Goal: Information Seeking & Learning: Learn about a topic

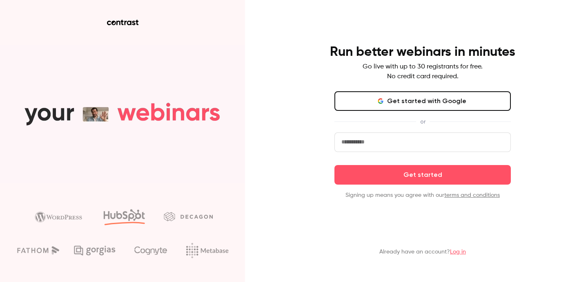
click at [460, 251] on link "Log in" at bounding box center [458, 252] width 16 height 6
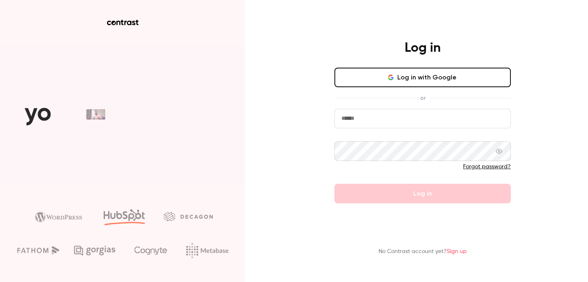
type input "**********"
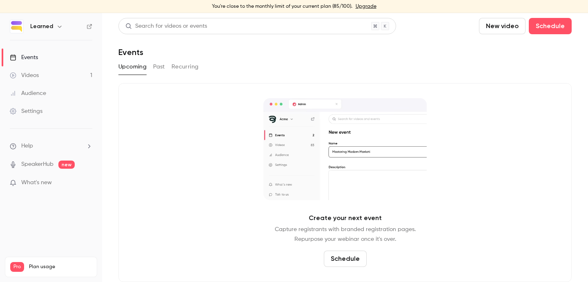
click at [38, 80] on link "Videos 1" at bounding box center [51, 76] width 102 height 18
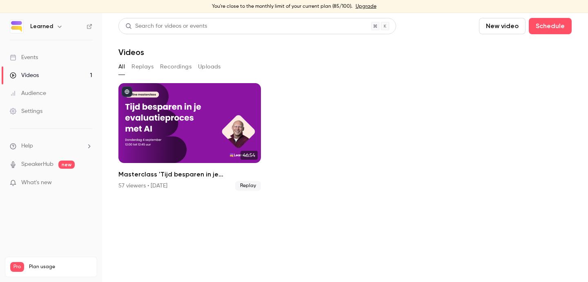
click at [27, 60] on div "Events" at bounding box center [24, 57] width 28 height 8
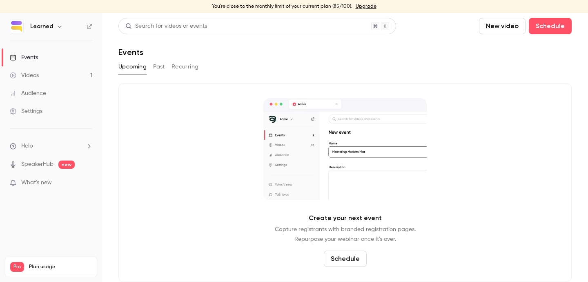
click at [153, 63] on button "Past" at bounding box center [159, 66] width 12 height 13
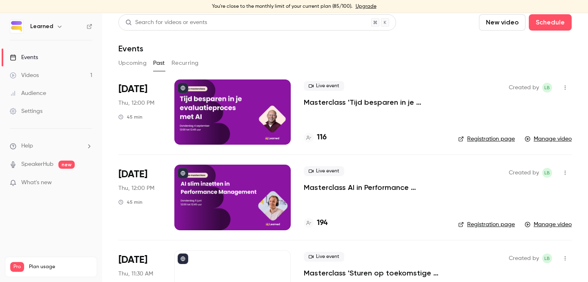
scroll to position [52, 0]
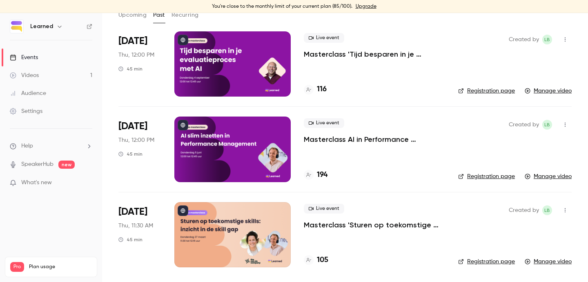
click at [222, 71] on div at bounding box center [232, 63] width 116 height 65
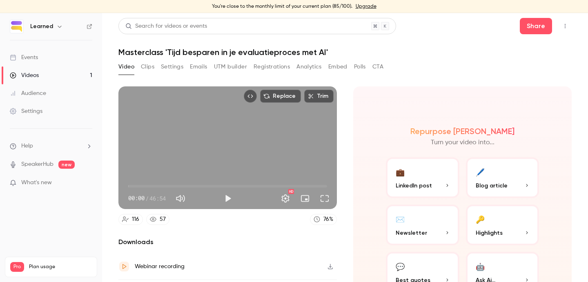
click at [300, 68] on button "Analytics" at bounding box center [308, 66] width 25 height 13
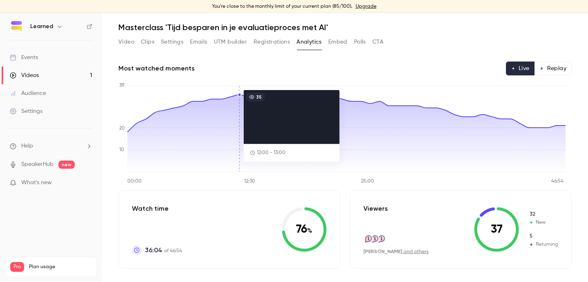
scroll to position [47, 0]
